Goal: Transaction & Acquisition: Subscribe to service/newsletter

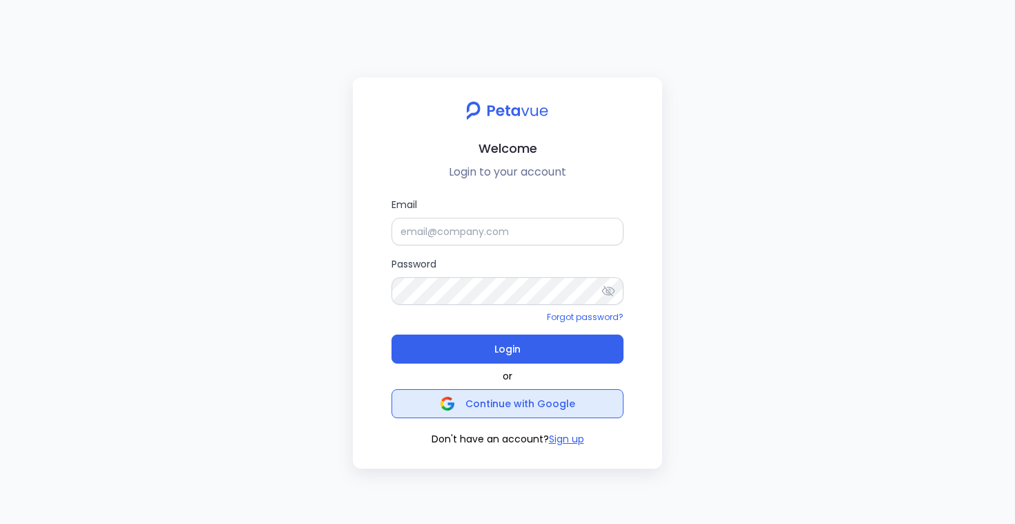
click at [500, 409] on span "Continue with Google" at bounding box center [521, 403] width 110 height 14
click at [567, 399] on span "Continue with Google" at bounding box center [521, 403] width 110 height 14
click at [579, 443] on button "Sign up" at bounding box center [566, 439] width 35 height 15
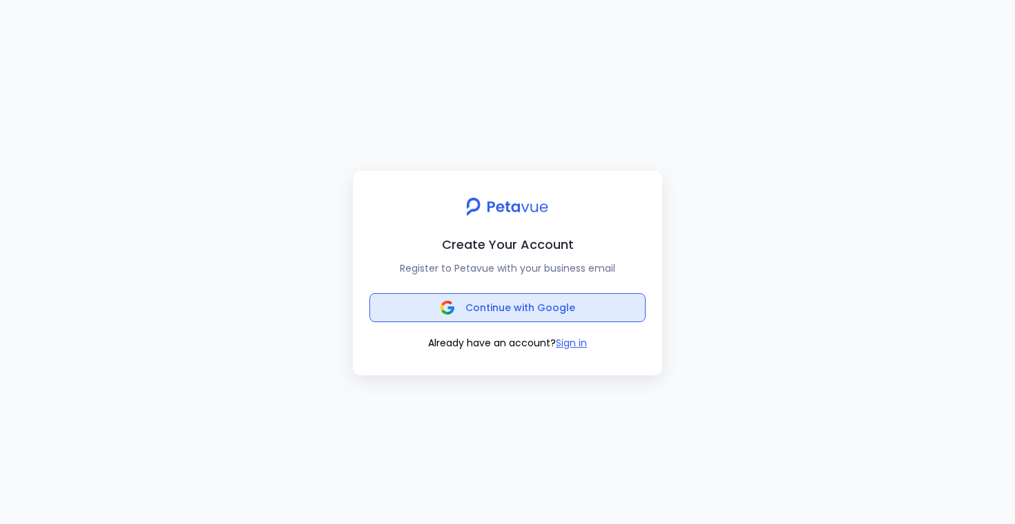
click at [583, 306] on button "Continue with Google" at bounding box center [508, 307] width 276 height 29
